Goal: Leave review/rating

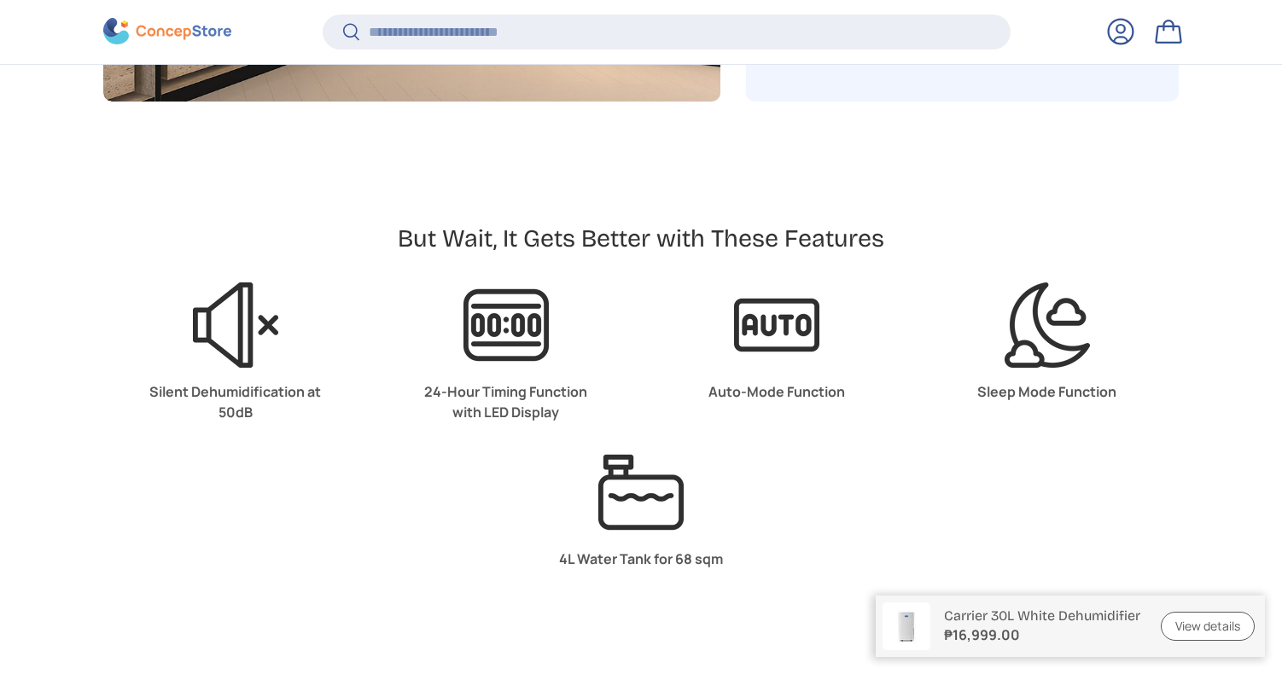
type input "**********"
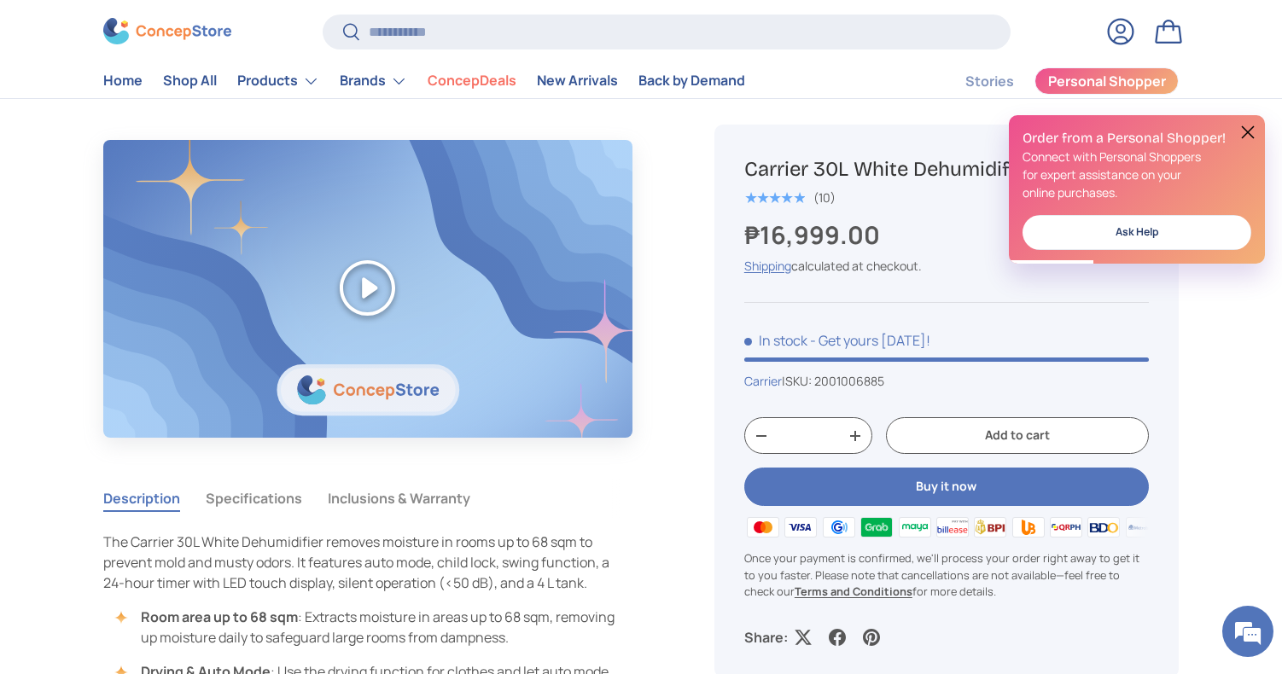
scroll to position [1239, 0]
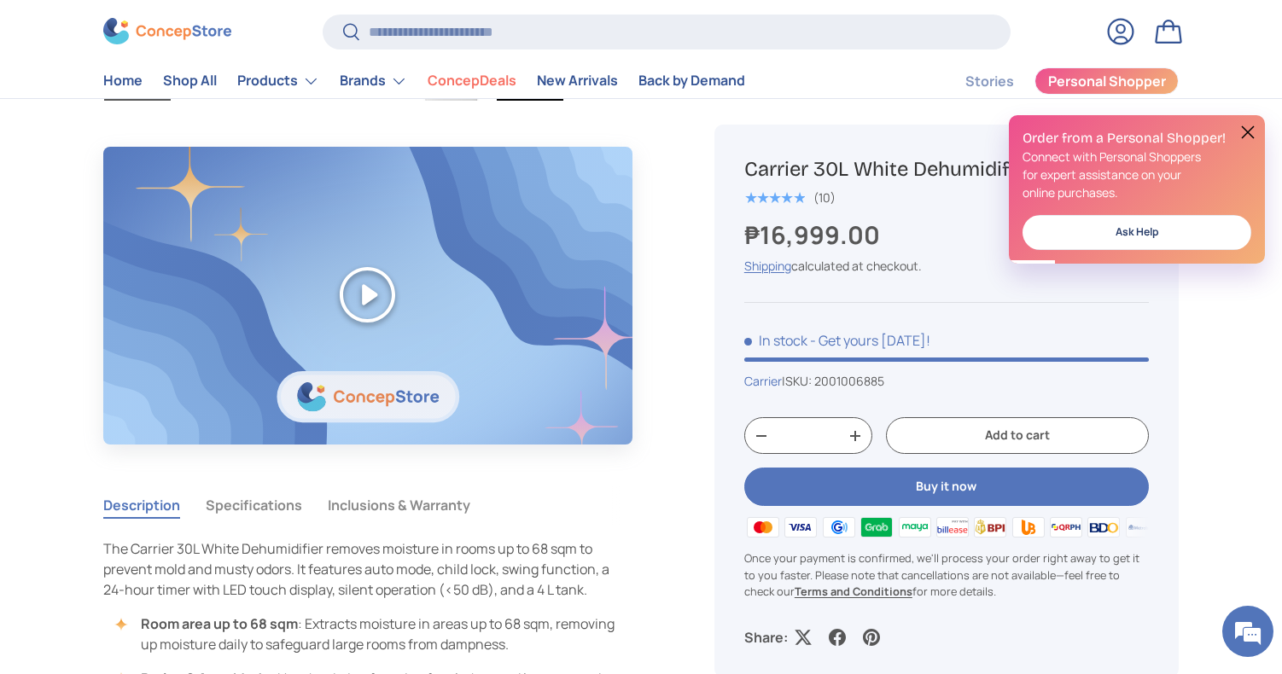
click at [1247, 129] on button at bounding box center [1247, 132] width 20 height 20
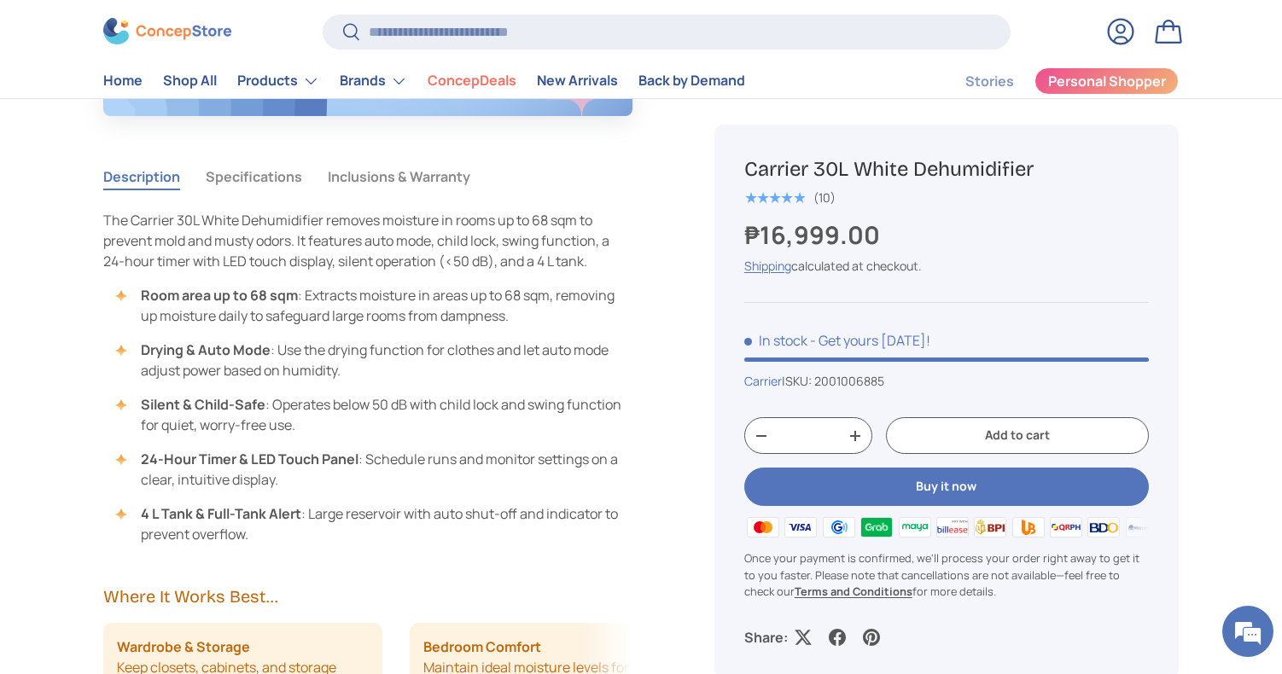
scroll to position [1495, 0]
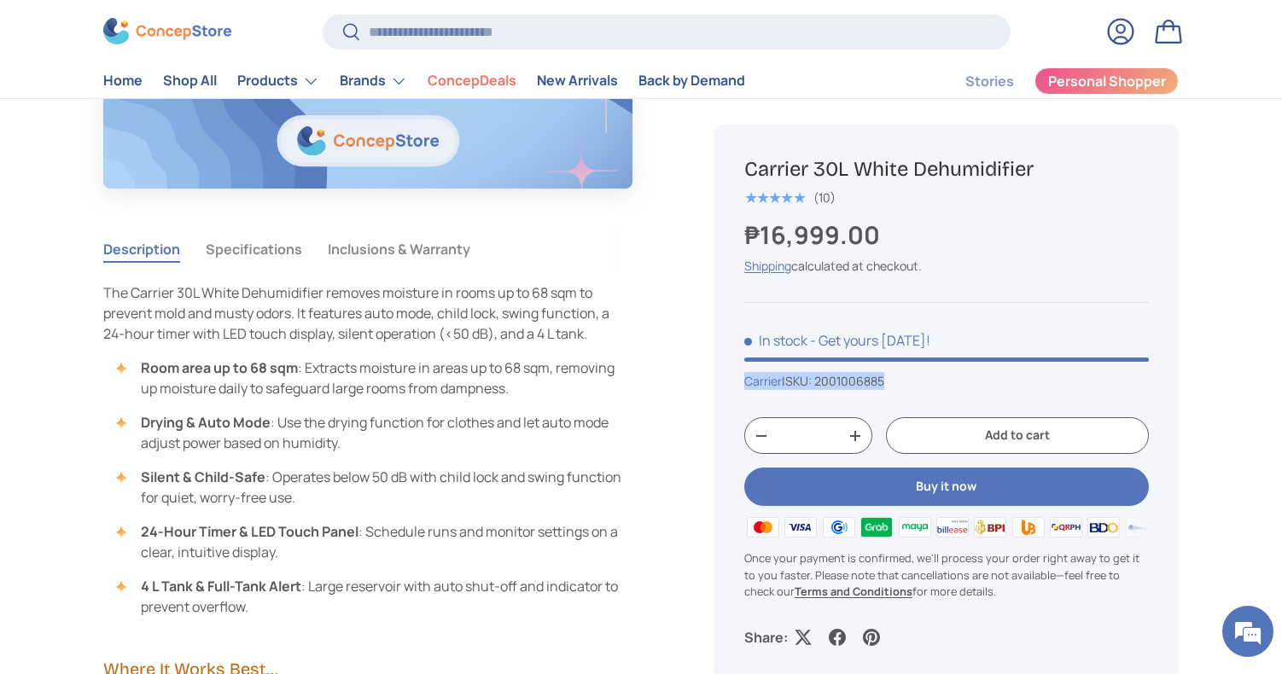
drag, startPoint x: 910, startPoint y: 381, endPoint x: 726, endPoint y: 381, distance: 184.3
click at [726, 381] on div "Carrier 30L White Dehumidifier ★★★★★ (10) ₱16,999.00 Unit price / Unavailable S…" at bounding box center [946, 401] width 464 height 553
copy div "Carrier | SKU: 2001006885"
